Goal: Use online tool/utility: Utilize a website feature to perform a specific function

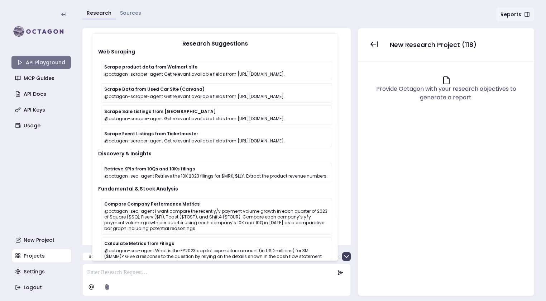
click at [38, 62] on link "API Playground" at bounding box center [40, 62] width 59 height 13
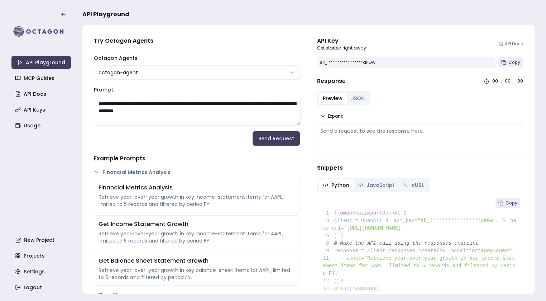
click at [136, 71] on html "**********" at bounding box center [273, 150] width 546 height 301
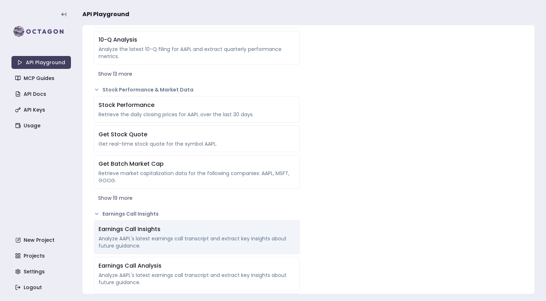
scroll to position [435, 0]
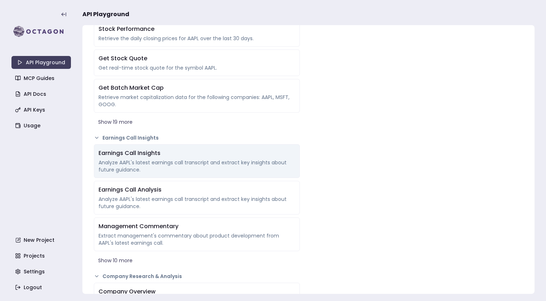
click at [188, 152] on div "Earnings Call Insights" at bounding box center [197, 153] width 197 height 9
type textarea "**********"
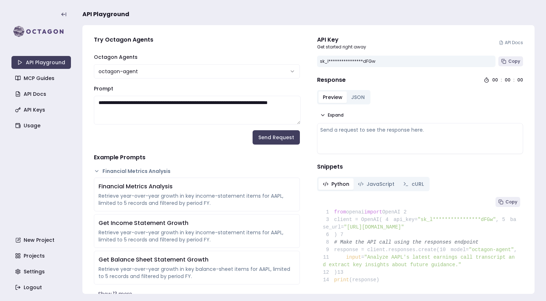
scroll to position [0, 0]
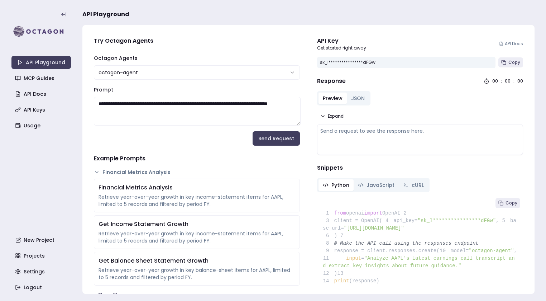
drag, startPoint x: 281, startPoint y: 138, endPoint x: 286, endPoint y: 140, distance: 5.1
click at [281, 138] on button "Send Request" at bounding box center [276, 138] width 47 height 14
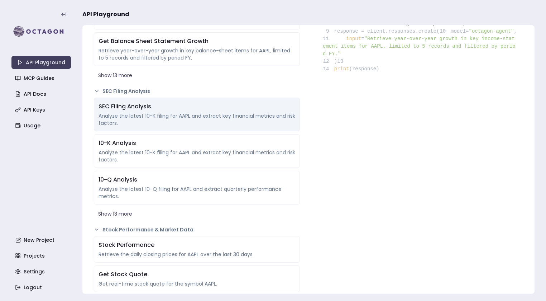
scroll to position [276, 0]
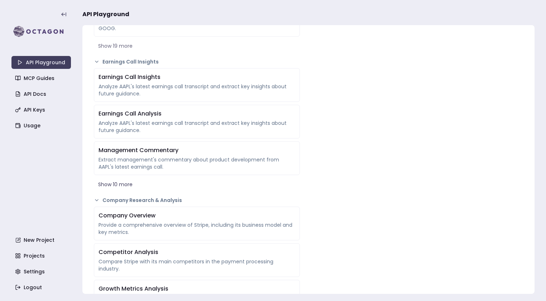
click at [169, 78] on div "Earnings Call Insights" at bounding box center [197, 77] width 197 height 9
type textarea "**********"
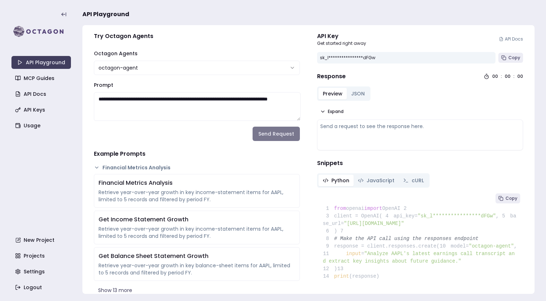
scroll to position [0, 0]
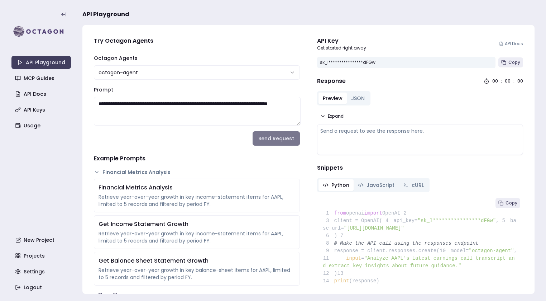
click at [271, 139] on button "Send Request" at bounding box center [276, 138] width 47 height 14
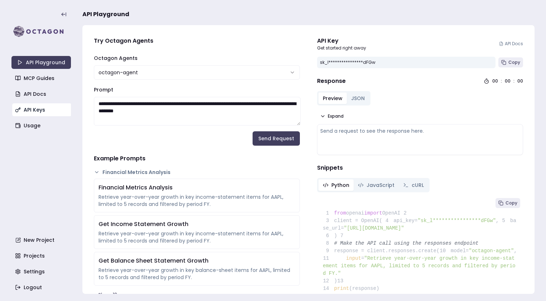
click at [31, 110] on link "API Keys" at bounding box center [41, 109] width 59 height 13
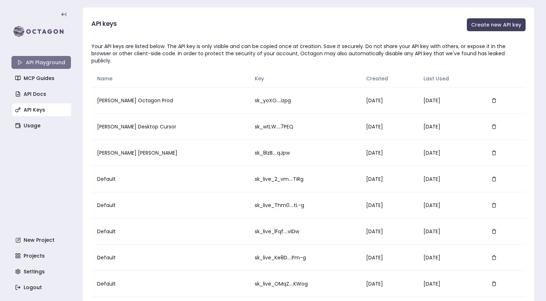
click at [38, 60] on link "API Playground" at bounding box center [40, 62] width 59 height 13
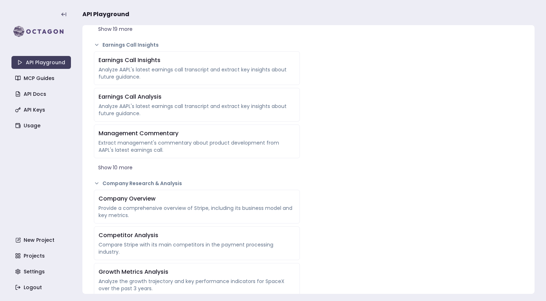
scroll to position [468, 0]
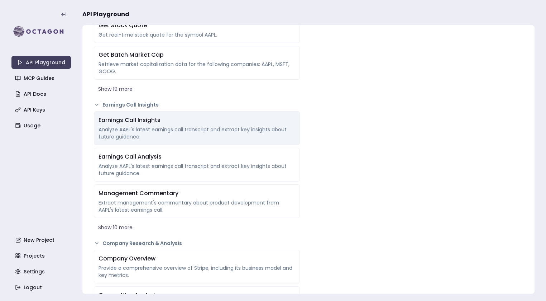
click at [186, 119] on div "Earnings Call Insights" at bounding box center [197, 120] width 197 height 9
type textarea "**********"
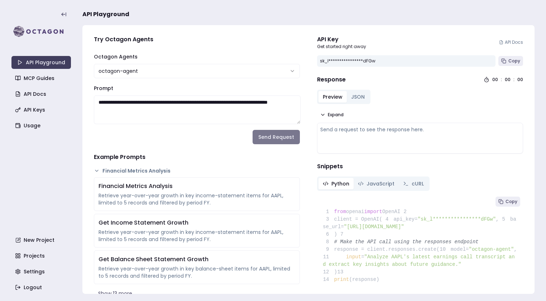
scroll to position [0, 0]
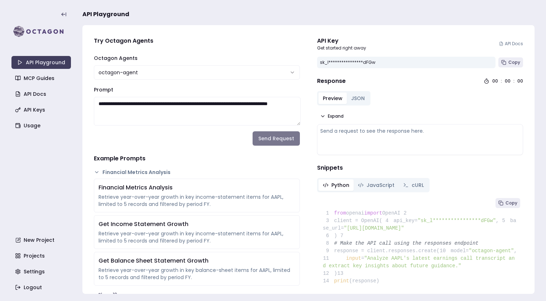
click at [266, 135] on button "Send Request" at bounding box center [276, 138] width 47 height 14
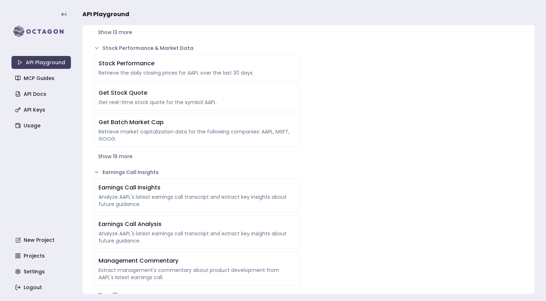
scroll to position [451, 0]
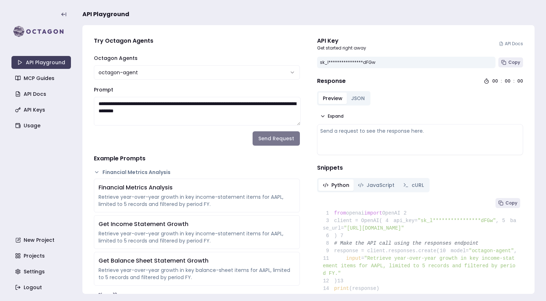
click at [276, 141] on button "Send Request" at bounding box center [276, 138] width 47 height 14
